Goal: Task Accomplishment & Management: Use online tool/utility

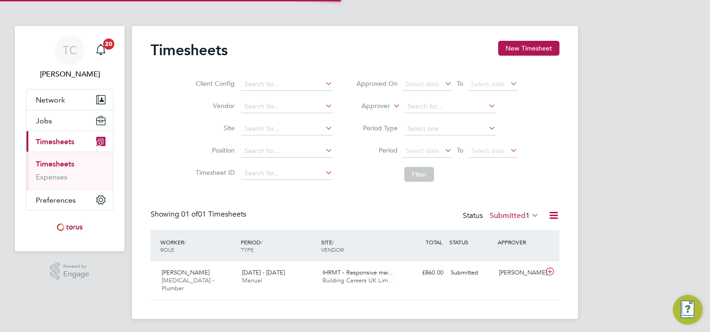
scroll to position [23, 81]
click at [314, 280] on div "[DATE] - [DATE] Manual" at bounding box center [278, 277] width 80 height 23
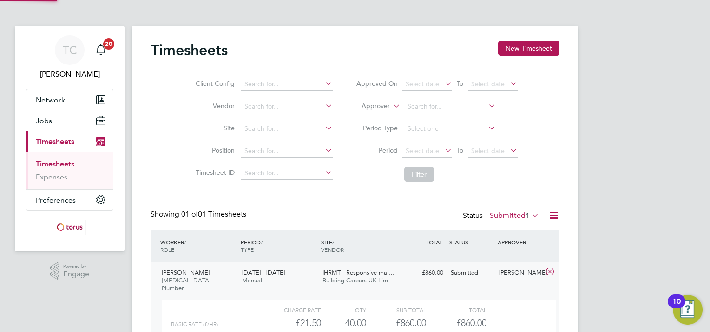
scroll to position [15, 90]
click at [626, 252] on div "TC [PERSON_NAME] Notifications 20 Applications: Network Sites Workers Jobs Posi…" at bounding box center [355, 210] width 710 height 420
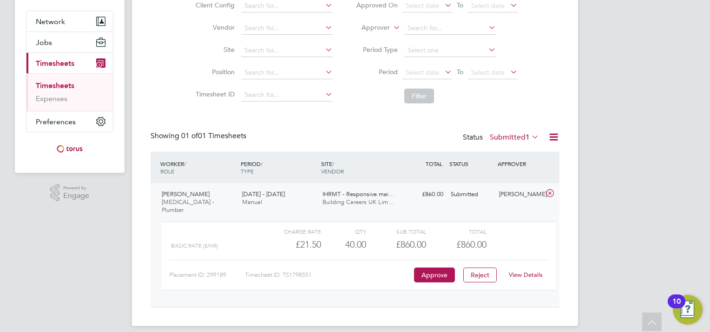
click at [527, 271] on link "View Details" at bounding box center [525, 275] width 34 height 8
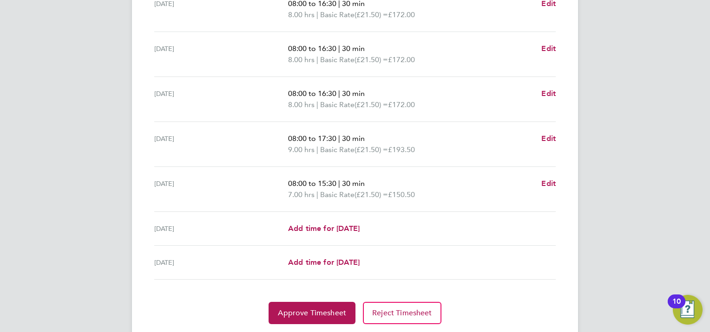
scroll to position [337, 0]
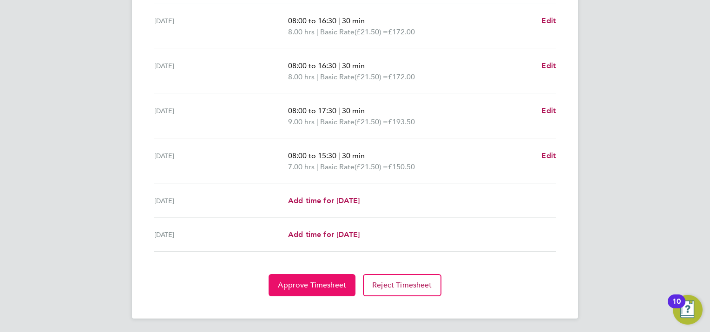
drag, startPoint x: 307, startPoint y: 287, endPoint x: 319, endPoint y: 280, distance: 14.3
click at [306, 287] on span "Approve Timesheet" at bounding box center [312, 285] width 68 height 9
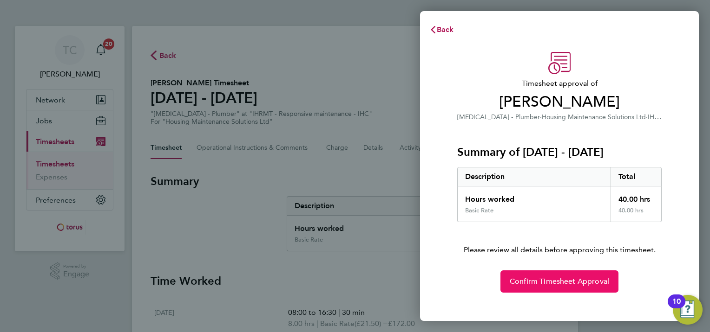
click at [534, 284] on span "Confirm Timesheet Approval" at bounding box center [558, 281] width 99 height 9
